Goal: Task Accomplishment & Management: Manage account settings

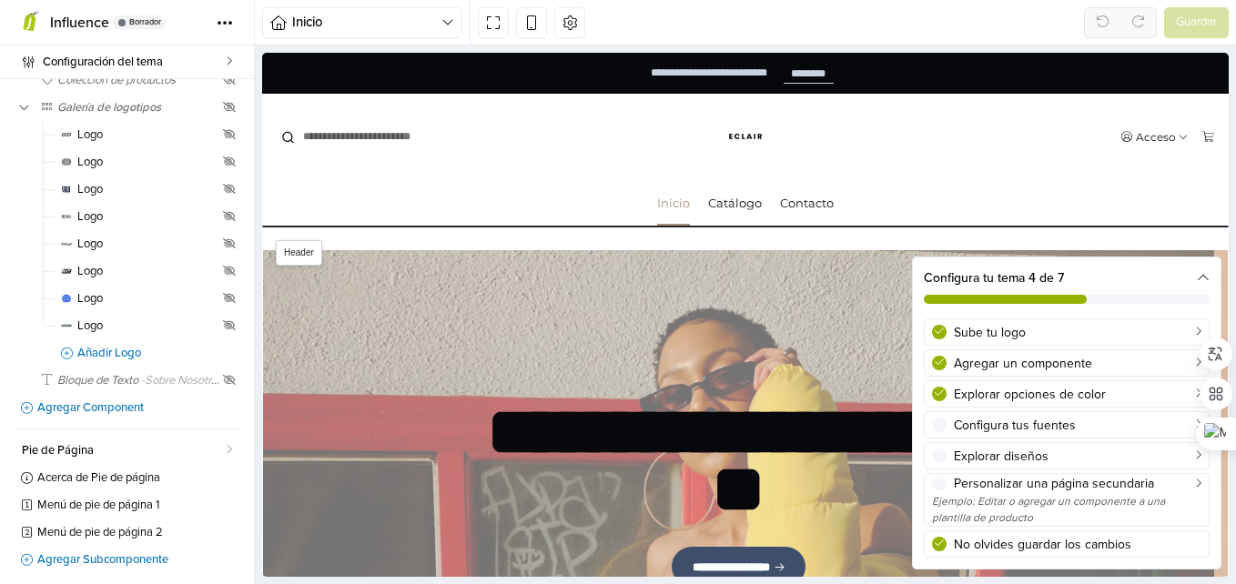
scroll to position [565, 0]
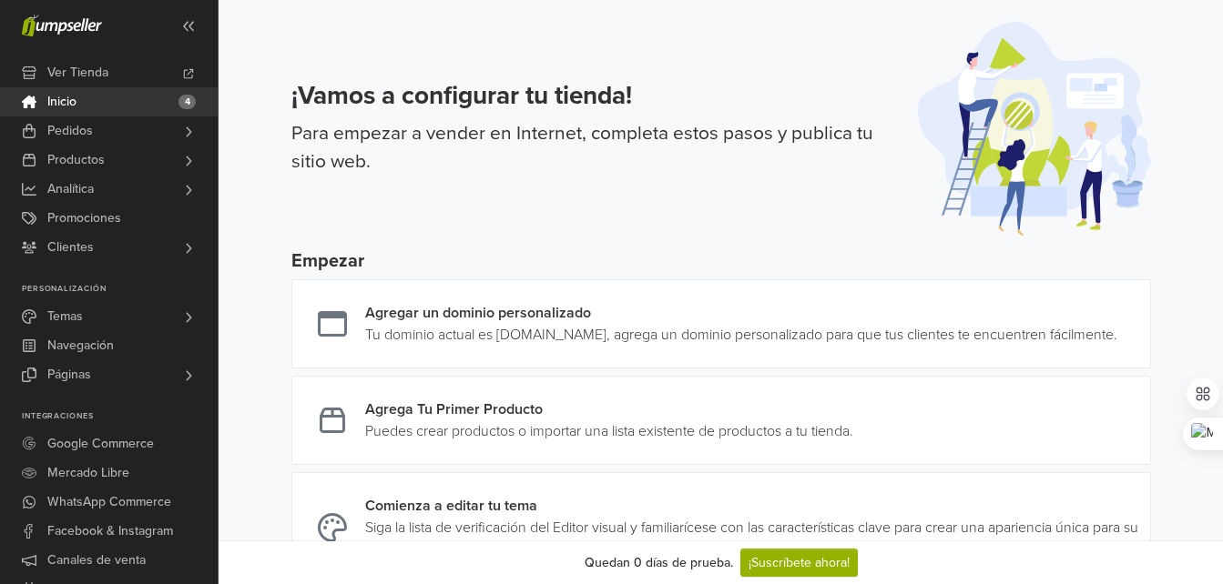
scroll to position [353, 0]
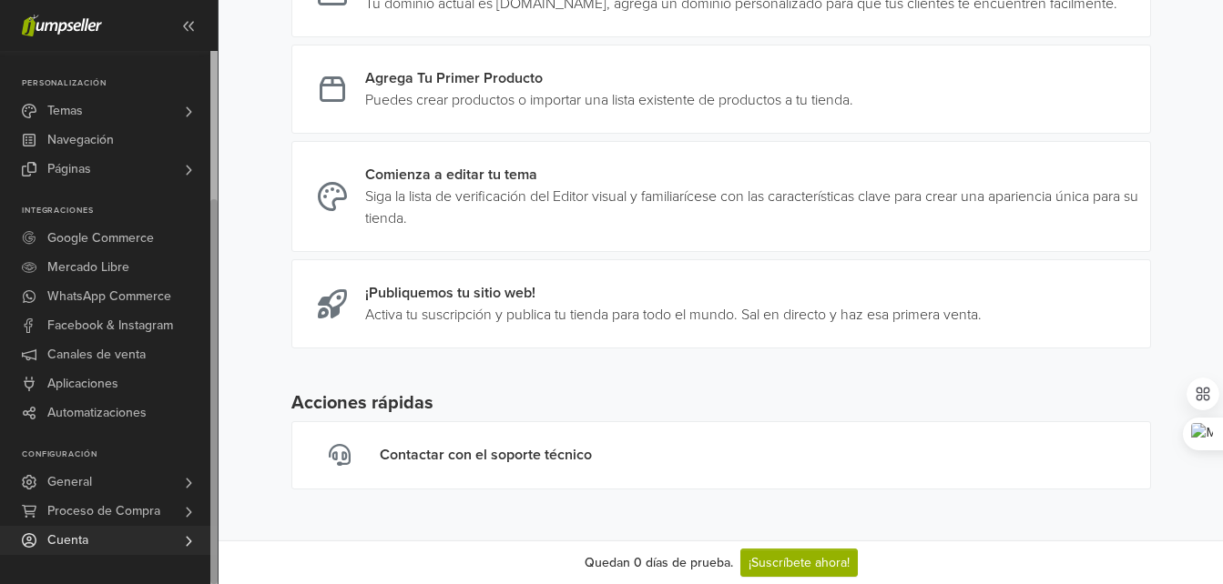
click at [117, 544] on link "Cuenta" at bounding box center [109, 540] width 218 height 29
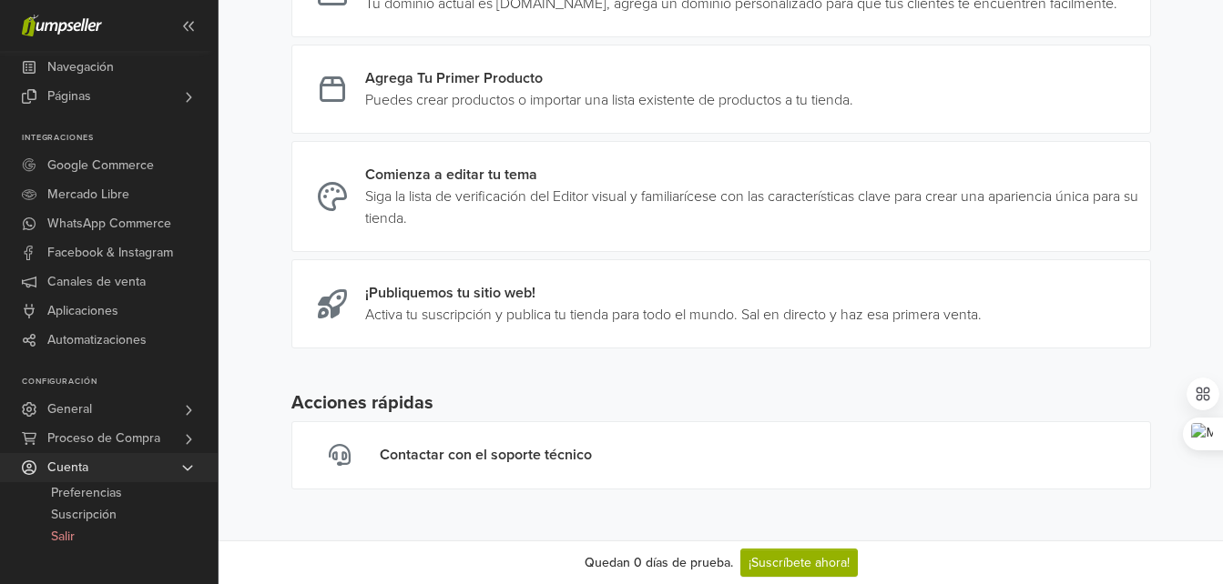
click at [130, 472] on link "Cuenta" at bounding box center [109, 467] width 218 height 29
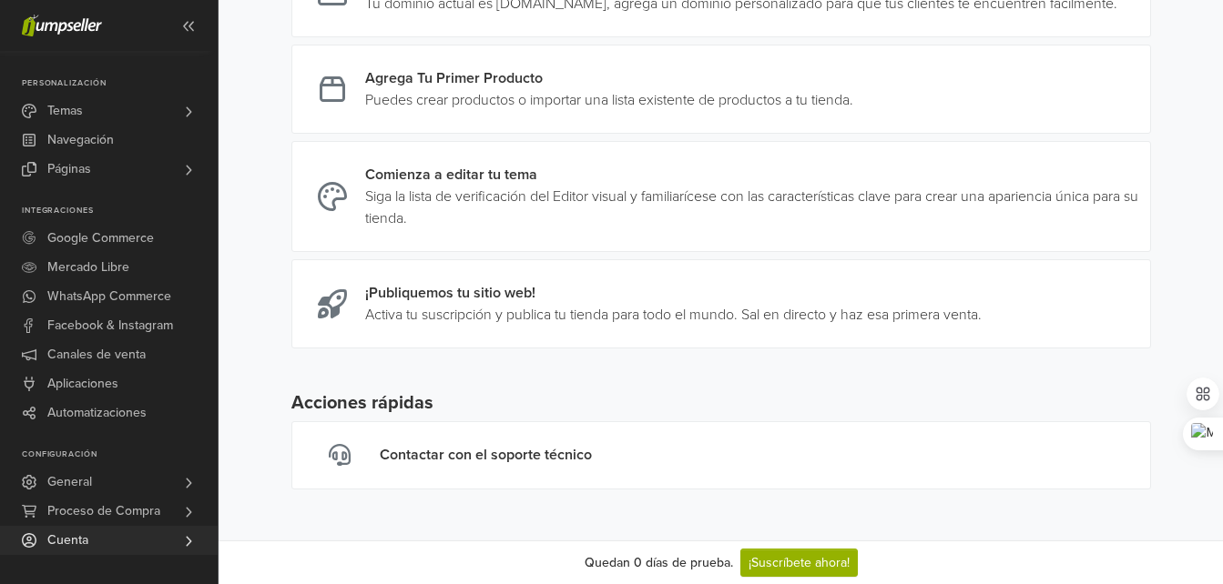
click at [114, 542] on link "Cuenta" at bounding box center [109, 540] width 218 height 29
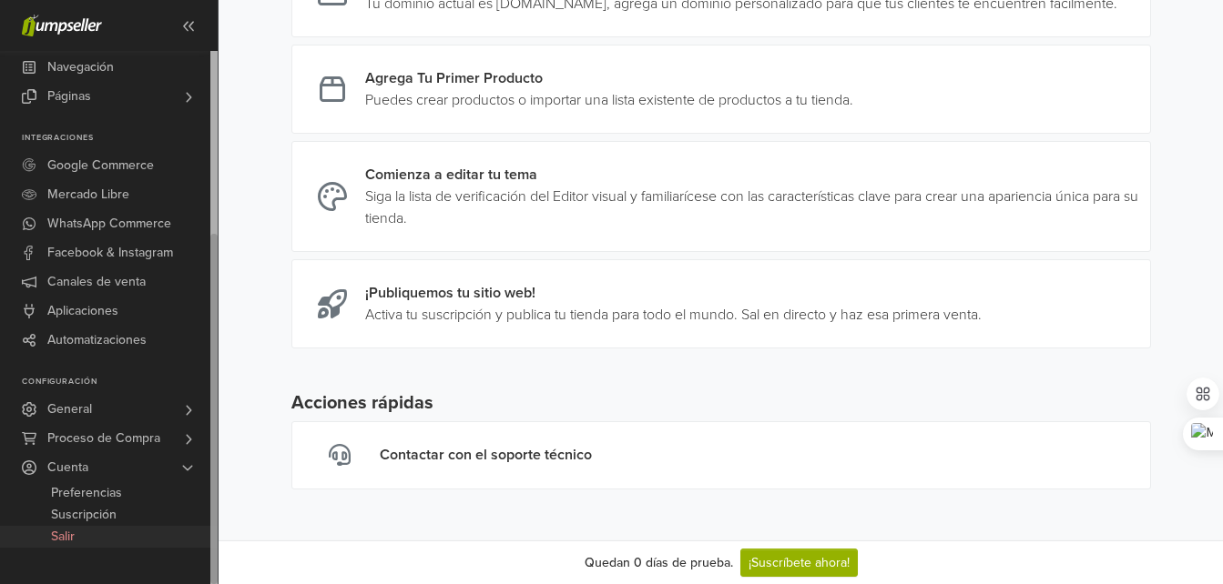
click at [69, 540] on span "Salir" at bounding box center [63, 537] width 24 height 22
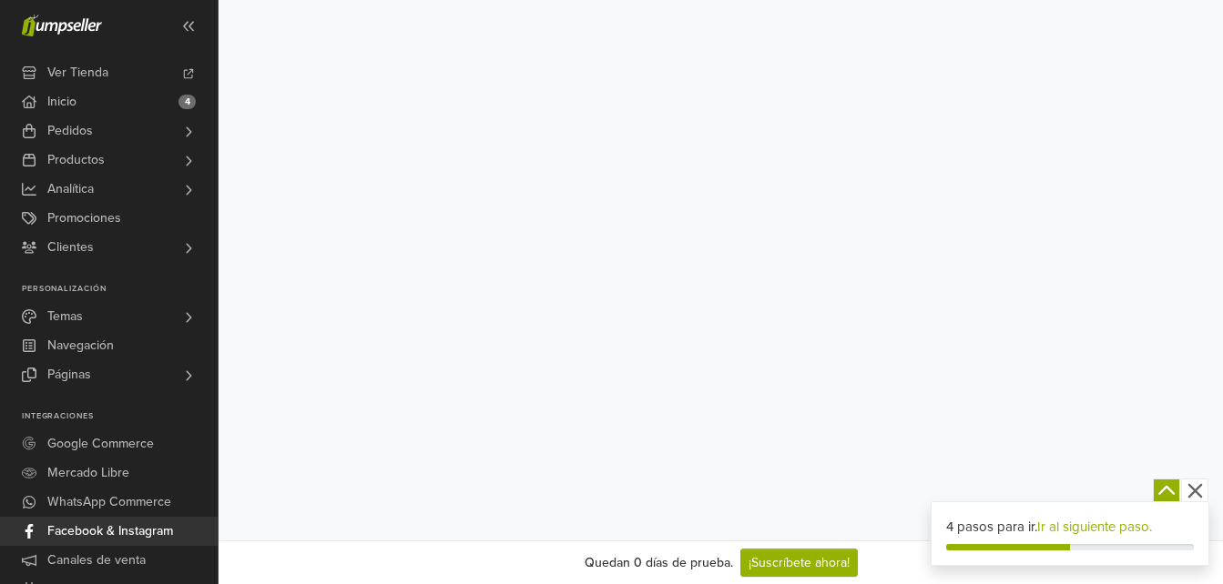
scroll to position [102, 0]
